Goal: Task Accomplishment & Management: Complete application form

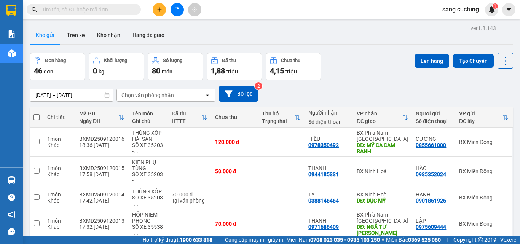
scroll to position [76, 0]
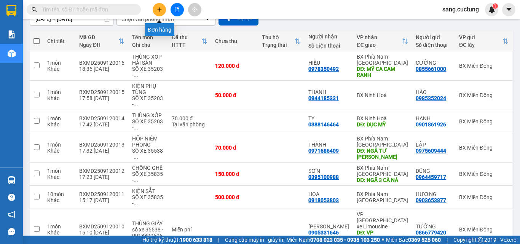
click at [160, 11] on icon "plus" at bounding box center [159, 9] width 5 height 5
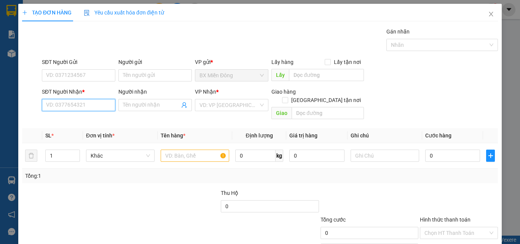
click at [78, 102] on input "SĐT Người Nhận *" at bounding box center [78, 105] width 73 height 12
click at [73, 119] on div "0978460008 - A PHƯƠNG" at bounding box center [78, 120] width 64 height 8
type input "0978460008"
type input "A PHƯƠNG"
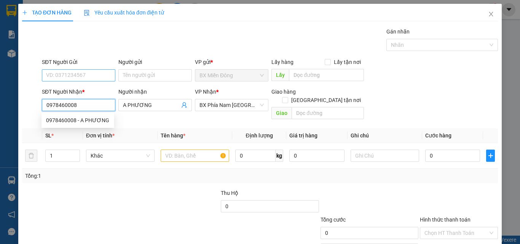
type input "50.000"
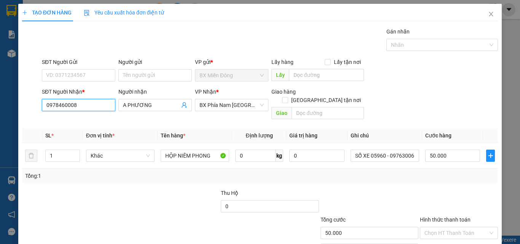
type input "0978460008"
click at [70, 89] on div "SĐT Người Nhận *" at bounding box center [78, 92] width 73 height 8
click at [70, 99] on input "0978460008" at bounding box center [78, 105] width 73 height 12
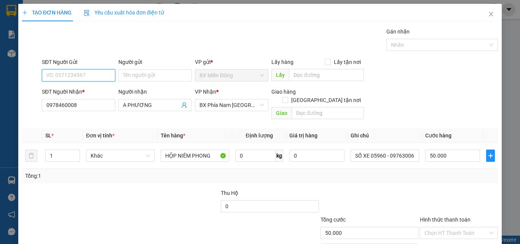
click at [69, 72] on input "SĐT Người Gửi" at bounding box center [78, 75] width 73 height 12
drag, startPoint x: 77, startPoint y: 90, endPoint x: 213, endPoint y: 134, distance: 142.8
click at [99, 100] on div "0908077451 - TẤN null" at bounding box center [83, 97] width 84 height 24
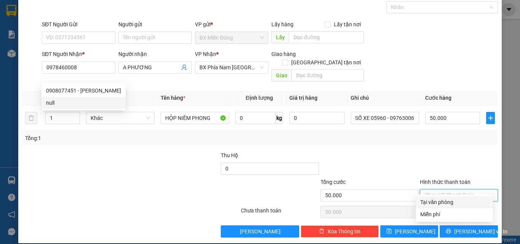
click at [438, 190] on input "Hình thức thanh toán" at bounding box center [456, 195] width 64 height 11
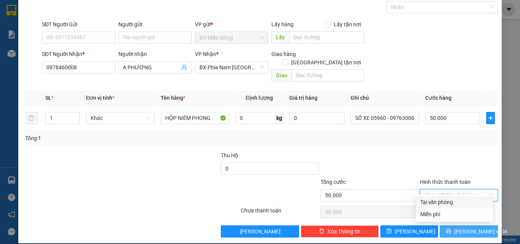
drag, startPoint x: 434, startPoint y: 202, endPoint x: 472, endPoint y: 222, distance: 42.9
click at [436, 202] on div "Tại văn phòng" at bounding box center [454, 202] width 68 height 8
type input "0"
click at [465, 227] on span "[PERSON_NAME] và In" at bounding box center [480, 231] width 53 height 8
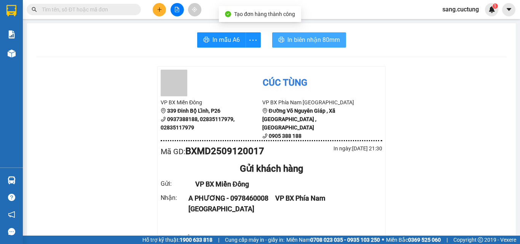
click at [311, 39] on span "In biên nhận 80mm" at bounding box center [313, 40] width 53 height 10
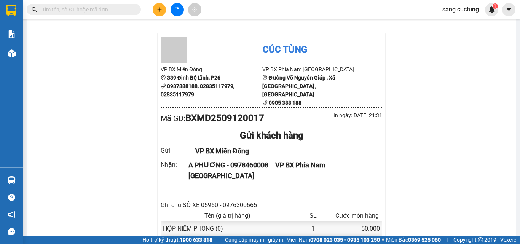
scroll to position [76, 0]
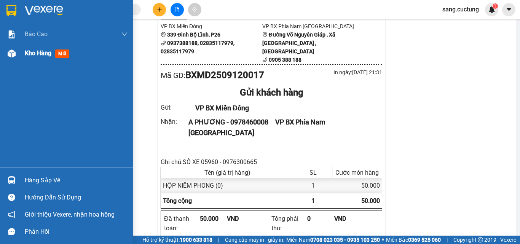
click at [18, 57] on div at bounding box center [11, 53] width 13 height 13
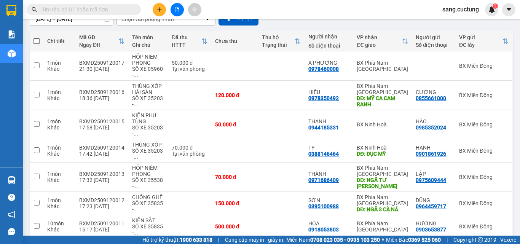
drag, startPoint x: 205, startPoint y: 7, endPoint x: 231, endPoint y: 30, distance: 35.6
click at [205, 7] on div at bounding box center [176, 9] width 57 height 13
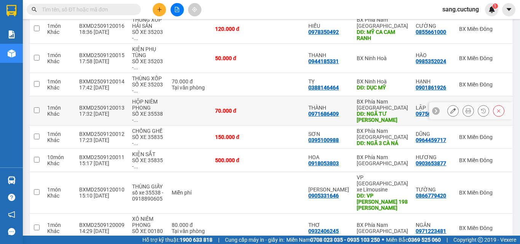
scroll to position [190, 0]
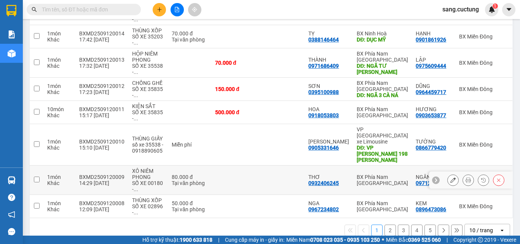
click at [466, 177] on icon at bounding box center [468, 179] width 5 height 5
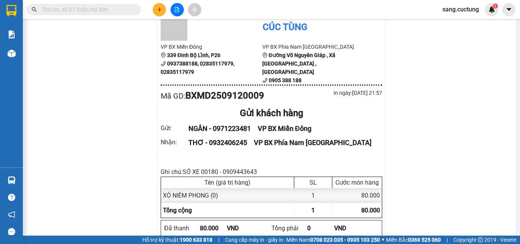
scroll to position [73, 0]
